Goal: Book appointment/travel/reservation

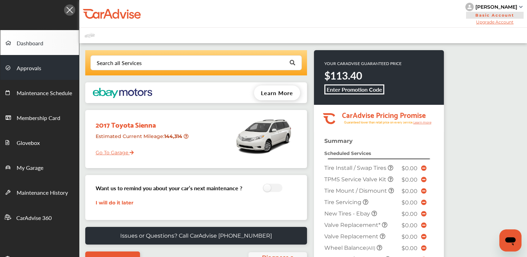
click at [36, 69] on span "Approvals" at bounding box center [29, 68] width 25 height 9
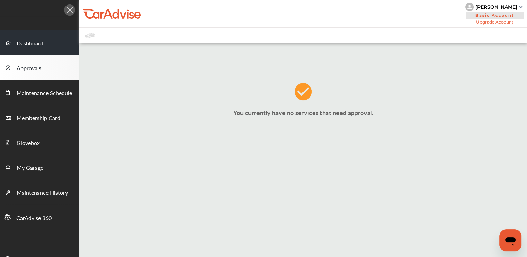
click at [33, 37] on link "Dashboard" at bounding box center [39, 42] width 79 height 25
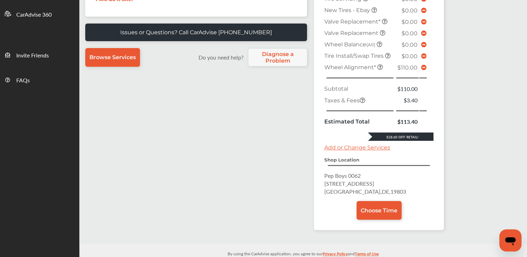
scroll to position [208, 0]
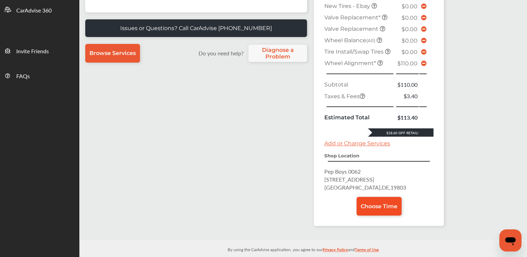
click at [385, 210] on span "Choose Time" at bounding box center [379, 206] width 37 height 7
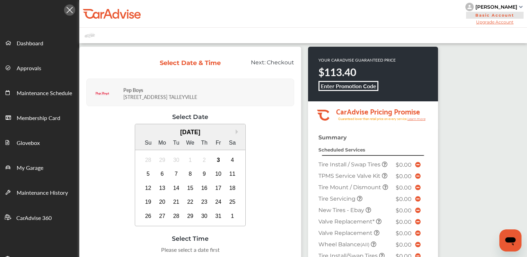
scroll to position [104, 0]
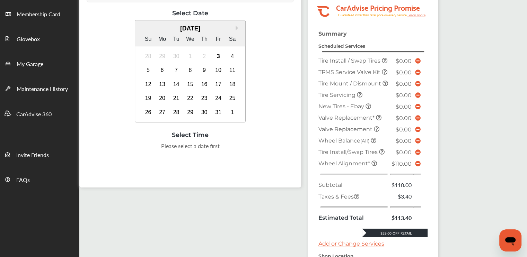
click at [419, 167] on icon at bounding box center [418, 164] width 6 height 6
click at [418, 167] on icon at bounding box center [418, 164] width 6 height 6
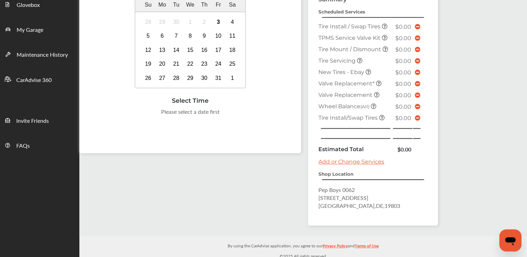
scroll to position [139, 0]
click at [369, 159] on link "Add or Change Services" at bounding box center [351, 161] width 66 height 7
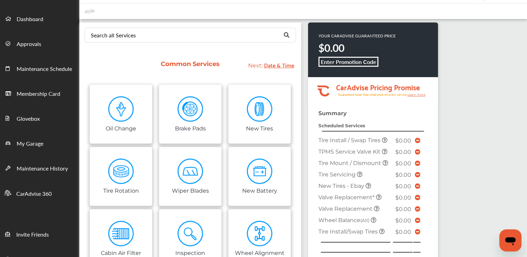
scroll to position [69, 0]
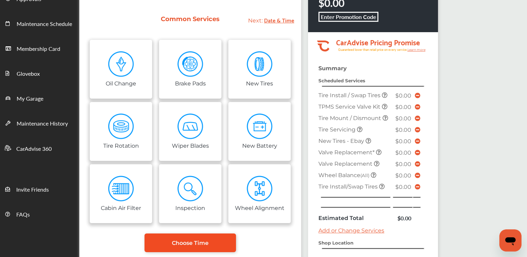
click at [217, 243] on link "Choose Time" at bounding box center [190, 243] width 91 height 19
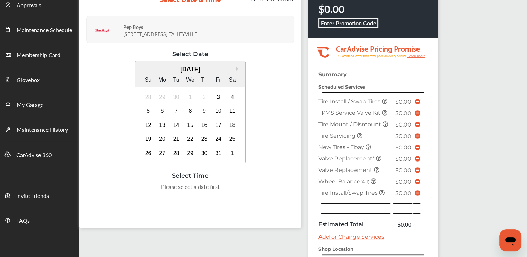
scroll to position [69, 0]
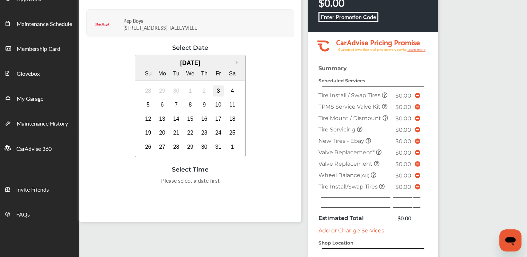
click at [218, 91] on div "3" at bounding box center [218, 91] width 11 height 11
click at [232, 90] on div "4" at bounding box center [232, 91] width 11 height 11
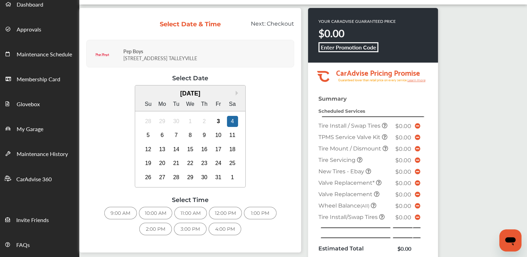
scroll to position [0, 0]
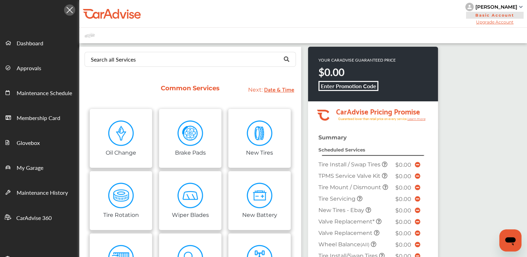
scroll to position [157, 0]
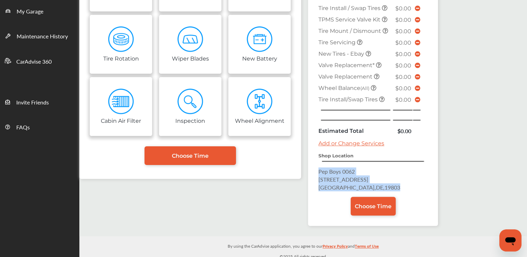
drag, startPoint x: 374, startPoint y: 184, endPoint x: 317, endPoint y: 170, distance: 58.8
click at [317, 170] on div "Summary Scheduled Services Tire Install / Swap Tires $0.00 TPMS Service Valve K…" at bounding box center [373, 102] width 130 height 248
